Goal: Check status: Check status

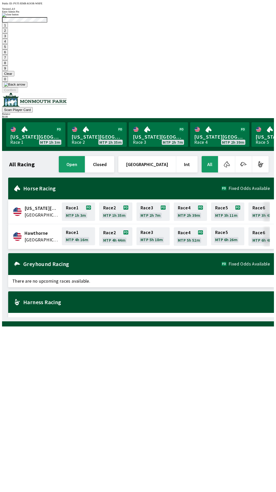
click at [8, 71] on button "9" at bounding box center [5, 68] width 6 height 5
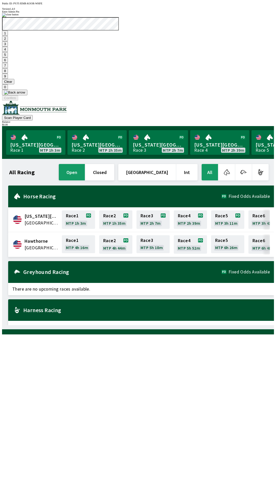
click at [8, 68] on button "7" at bounding box center [5, 65] width 6 height 5
click at [8, 47] on button "3" at bounding box center [5, 43] width 6 height 5
click at [18, 101] on button "Confirm" at bounding box center [10, 97] width 16 height 5
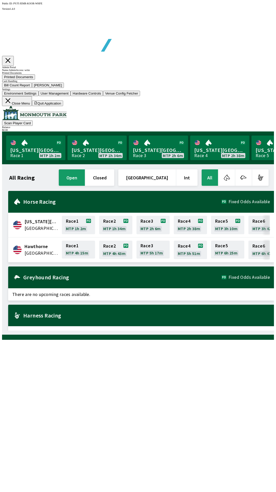
click at [35, 80] on button "Printed Documents" at bounding box center [18, 76] width 33 height 5
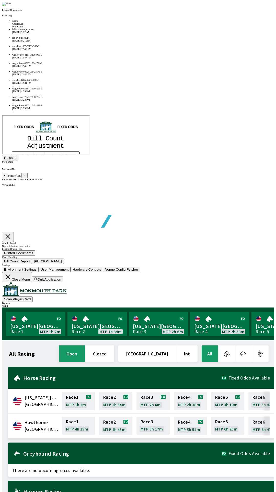
click at [77, 73] on div "wagerRace-0028-2642-571-5" at bounding box center [143, 71] width 262 height 3
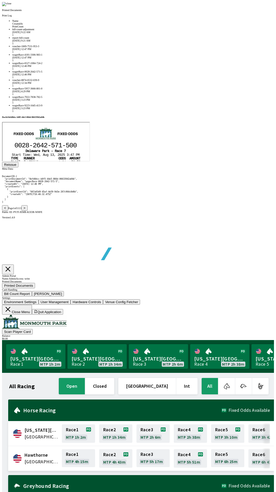
click at [78, 90] on div "wagerRace-5957-3666-801-0" at bounding box center [143, 88] width 262 height 3
click at [237, 6] on div at bounding box center [138, 4] width 272 height 4
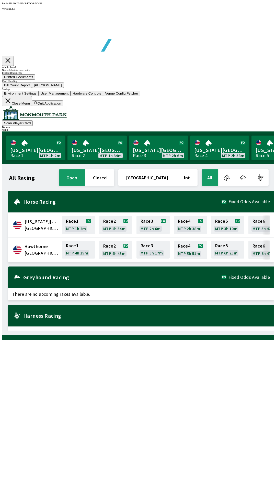
click at [32, 106] on button "Close Menu" at bounding box center [17, 101] width 30 height 10
